Goal: Transaction & Acquisition: Purchase product/service

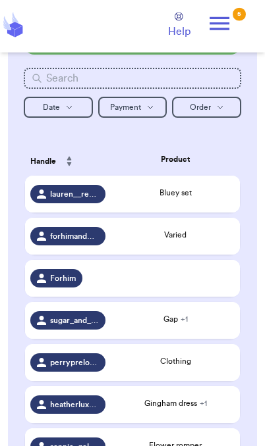
scroll to position [205, 0]
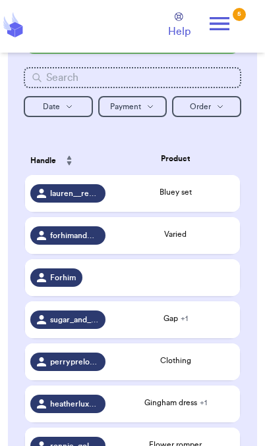
click at [174, 327] on div "Gap + 1" at bounding box center [175, 320] width 118 height 14
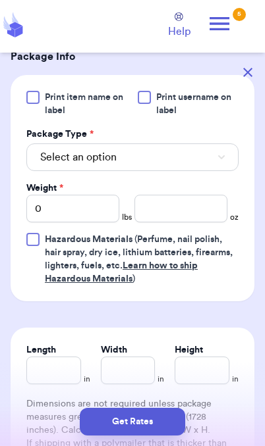
scroll to position [598, 0]
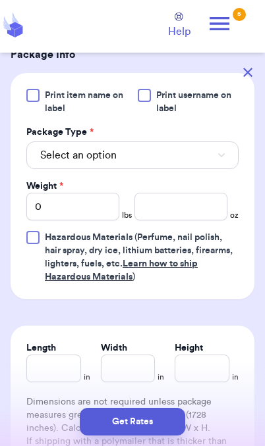
click at [205, 169] on button "Select an option" at bounding box center [132, 156] width 212 height 28
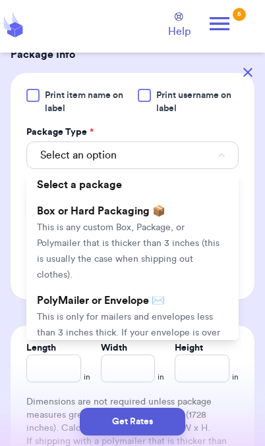
click at [178, 330] on span "This is only for mailers and envelopes less than 3 inches thick. If your envelo…" at bounding box center [128, 341] width 183 height 57
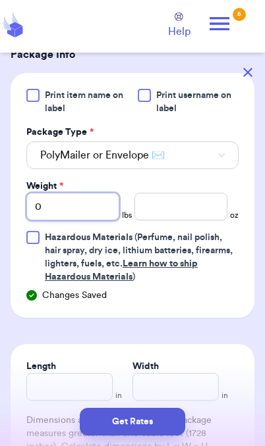
click at [57, 221] on input "0" at bounding box center [72, 207] width 93 height 28
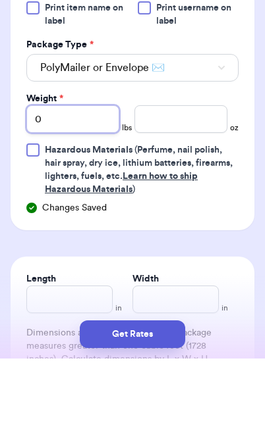
type input "02"
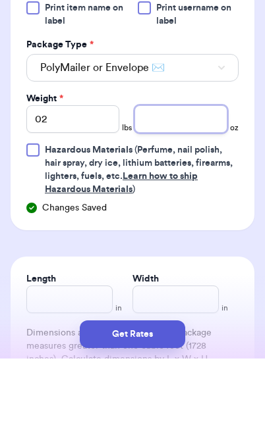
click at [181, 193] on input "number" at bounding box center [180, 207] width 93 height 28
type input "2.6"
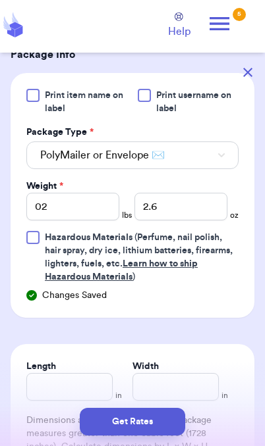
click at [169, 426] on button "Get Rates" at bounding box center [132, 422] width 105 height 28
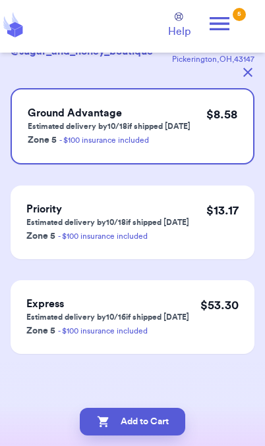
scroll to position [0, 0]
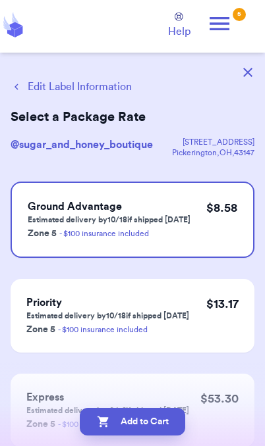
click at [158, 424] on button "Add to Cart" at bounding box center [132, 422] width 105 height 28
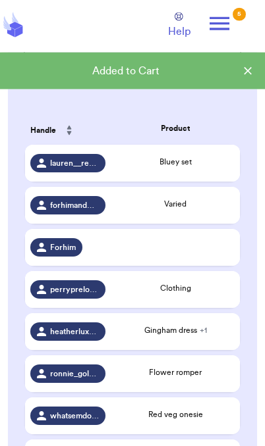
scroll to position [236, 0]
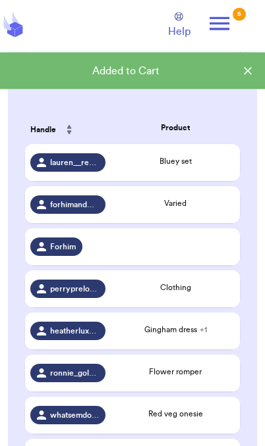
click at [192, 209] on div "Varied" at bounding box center [175, 203] width 118 height 12
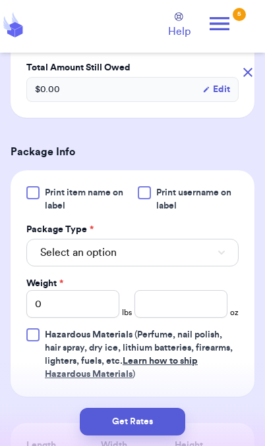
scroll to position [470, 0]
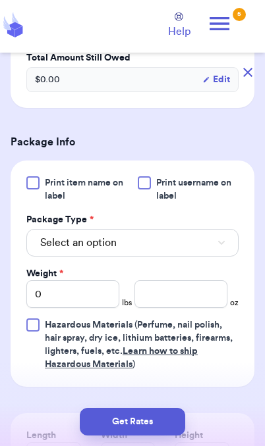
click at [201, 242] on button "Select an option" at bounding box center [132, 243] width 212 height 28
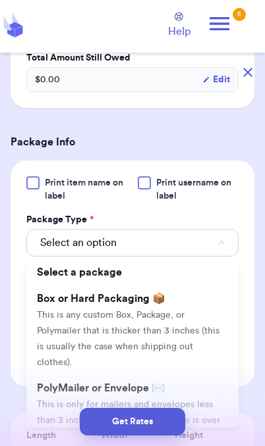
click at [77, 400] on span "This is only for mailers and envelopes less than 3 inches thick. If your envelo…" at bounding box center [128, 428] width 183 height 57
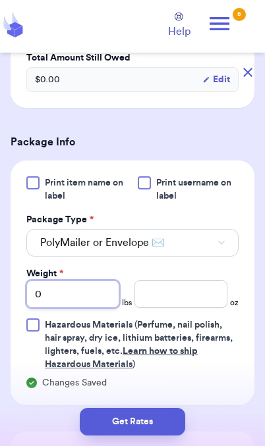
click at [92, 300] on input "0" at bounding box center [72, 294] width 93 height 28
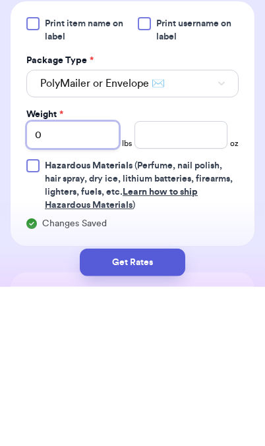
type input "02"
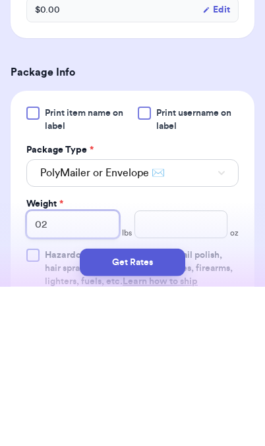
scroll to position [381, 0]
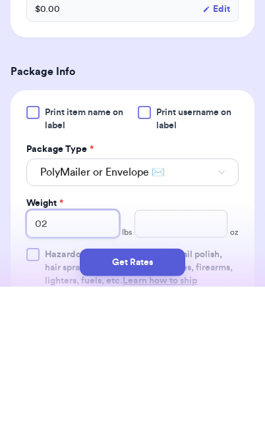
type input "02"
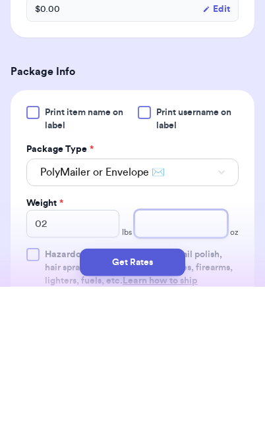
click at [205, 369] on input "number" at bounding box center [180, 383] width 93 height 28
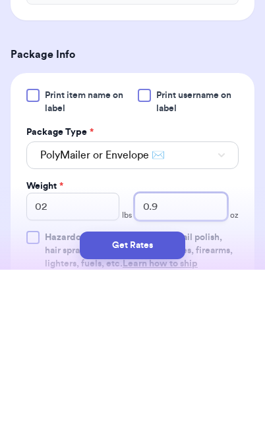
type input "0.9"
click at [172, 408] on button "Get Rates" at bounding box center [132, 422] width 105 height 28
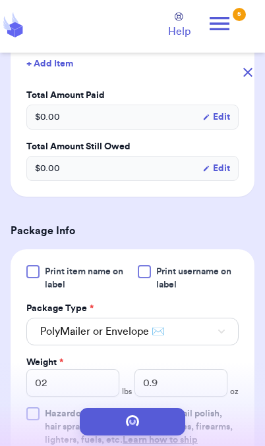
scroll to position [0, 0]
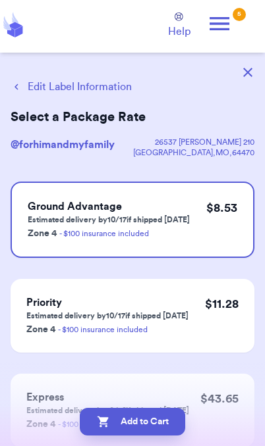
click at [170, 426] on button "Add to Cart" at bounding box center [132, 422] width 105 height 28
